Goal: Task Accomplishment & Management: Manage account settings

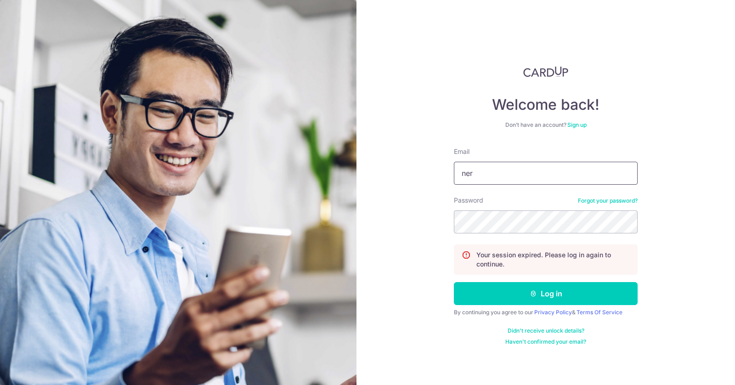
type input "[EMAIL_ADDRESS][DOMAIN_NAME]"
click at [454, 282] on button "Log in" at bounding box center [546, 293] width 184 height 23
click at [527, 163] on input "Email" at bounding box center [546, 173] width 184 height 23
type input "[EMAIL_ADDRESS][DOMAIN_NAME]"
click at [454, 282] on button "Log in" at bounding box center [546, 293] width 184 height 23
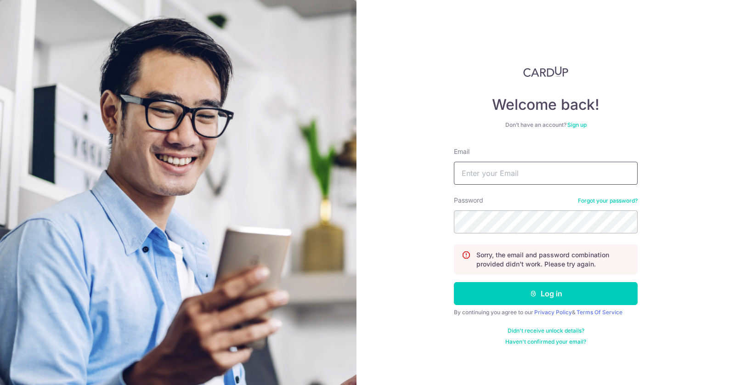
click at [603, 180] on input "Email" at bounding box center [546, 173] width 184 height 23
type input "[EMAIL_ADDRESS][DOMAIN_NAME]"
click at [454, 282] on button "Log in" at bounding box center [546, 293] width 184 height 23
click at [600, 202] on link "Forgot your password?" at bounding box center [608, 200] width 60 height 7
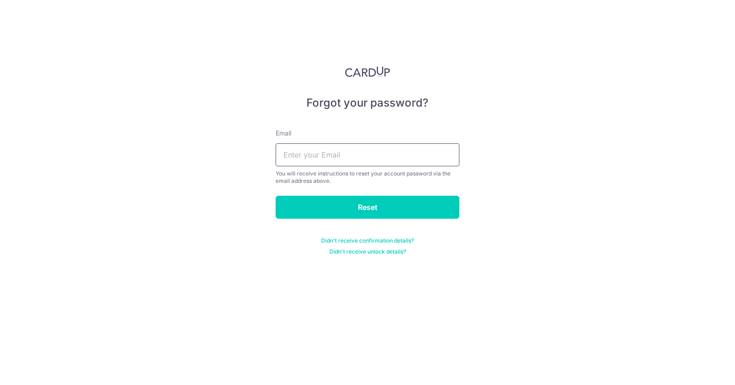
click at [403, 159] on input "text" at bounding box center [368, 154] width 184 height 23
type input "nerissalow@gmail.com"
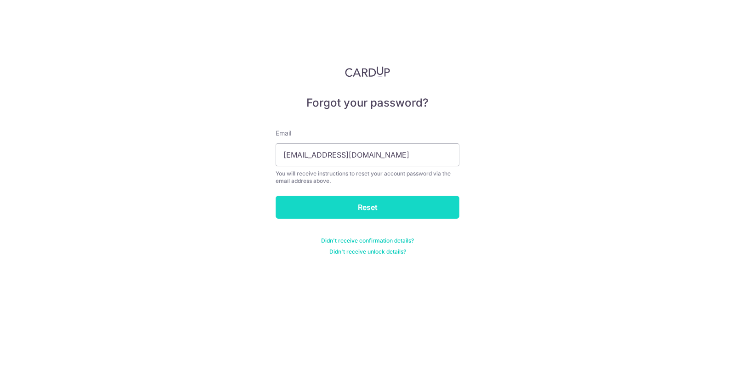
click at [374, 207] on input "Reset" at bounding box center [368, 207] width 184 height 23
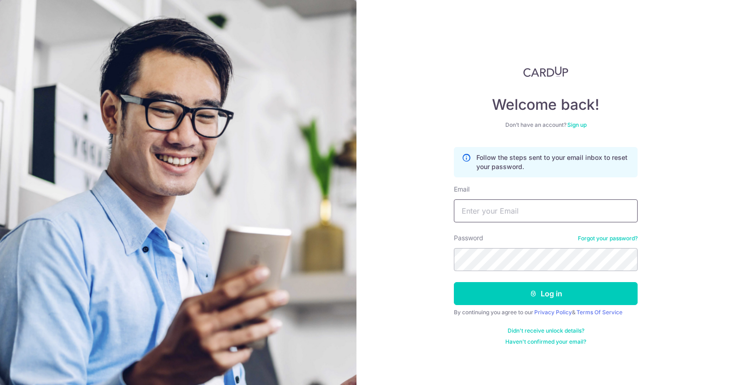
click at [474, 201] on input "Email" at bounding box center [546, 210] width 184 height 23
type input "nerissalow@gmail.com"
click at [454, 282] on button "Log in" at bounding box center [546, 293] width 184 height 23
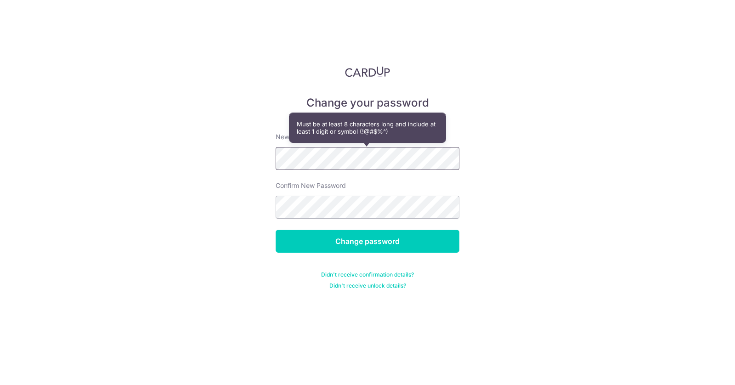
click at [215, 141] on div "Change your password New password Confirm New Password Change password Didn't r…" at bounding box center [367, 192] width 735 height 385
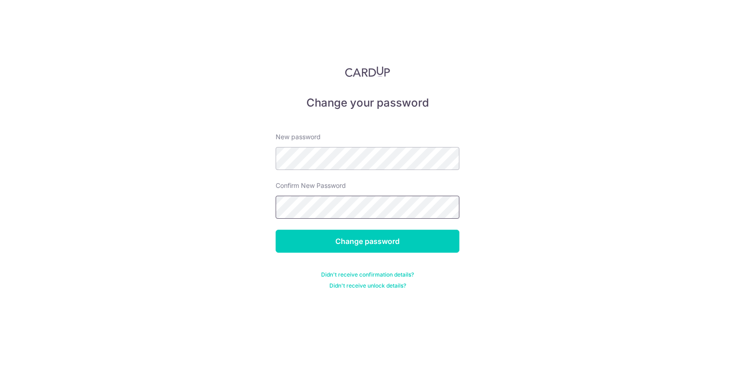
click at [276, 230] on input "Change password" at bounding box center [368, 241] width 184 height 23
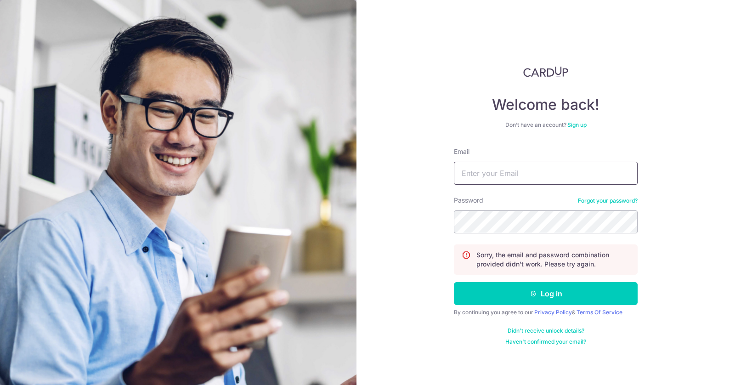
click at [488, 175] on input "Email" at bounding box center [546, 173] width 184 height 23
type input "[PERSON_NAME][EMAIL_ADDRESS][DOMAIN_NAME]"
click at [454, 282] on button "Log in" at bounding box center [546, 293] width 184 height 23
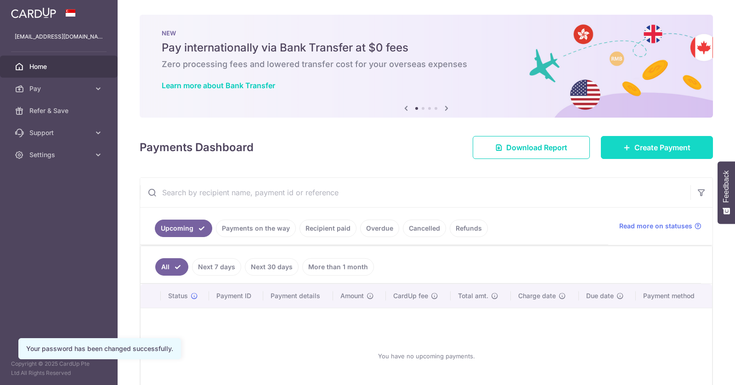
click at [646, 150] on span "Create Payment" at bounding box center [663, 147] width 56 height 11
